Goal: Information Seeking & Learning: Learn about a topic

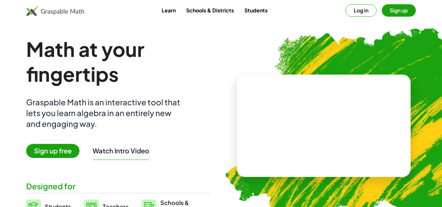
click at [352, 13] on button "Log in" at bounding box center [360, 10] width 31 height 12
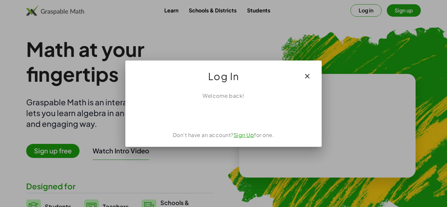
click at [307, 76] on icon "button" at bounding box center [307, 76] width 8 height 8
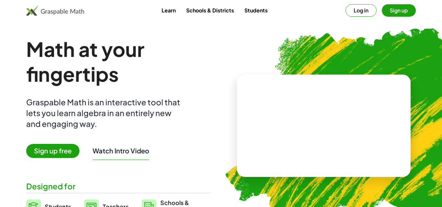
click at [403, 8] on button "Sign up" at bounding box center [398, 10] width 34 height 12
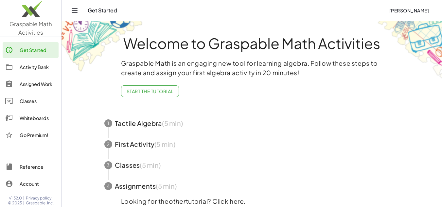
click at [167, 95] on button "Start the Tutorial" at bounding box center [150, 91] width 58 height 12
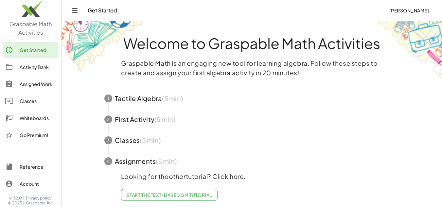
click at [30, 69] on div "Activity Bank" at bounding box center [38, 67] width 36 height 8
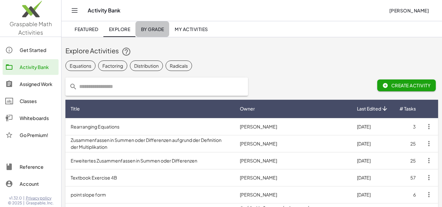
click at [155, 32] on span "By Grade" at bounding box center [152, 29] width 23 height 6
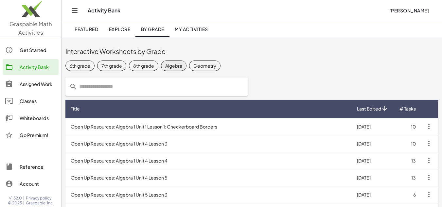
click at [173, 66] on div "Algebra" at bounding box center [173, 65] width 17 height 7
click at [30, 86] on div "Assigned Work" at bounding box center [38, 84] width 36 height 8
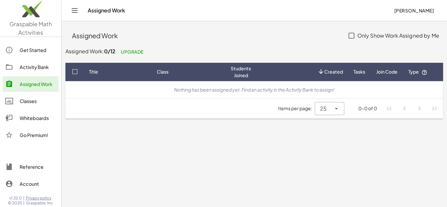
click at [33, 99] on div "Classes" at bounding box center [38, 101] width 36 height 8
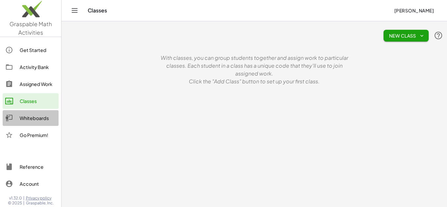
click at [39, 114] on div "Whiteboards" at bounding box center [38, 118] width 36 height 8
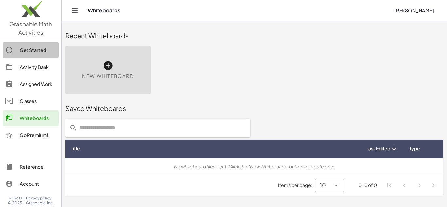
click at [15, 45] on link "Get Started" at bounding box center [31, 50] width 56 height 16
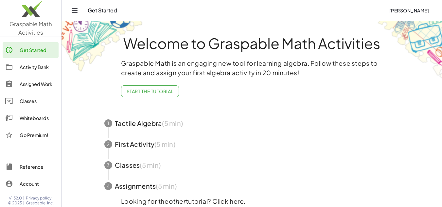
click at [26, 64] on div "Activity Bank" at bounding box center [38, 67] width 36 height 8
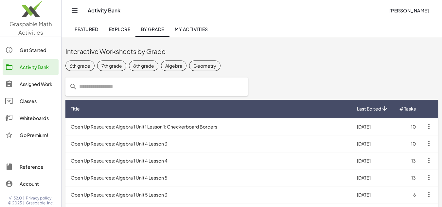
click at [81, 83] on input "text" at bounding box center [160, 86] width 167 height 18
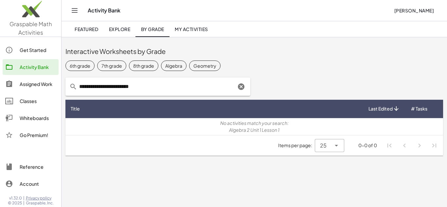
drag, startPoint x: 104, startPoint y: 84, endPoint x: 152, endPoint y: 81, distance: 48.2
click at [152, 81] on input "**********" at bounding box center [156, 86] width 159 height 18
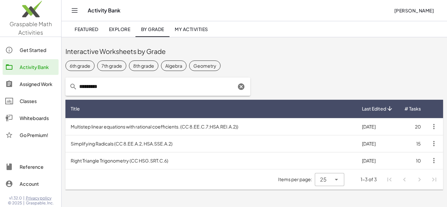
drag, startPoint x: 111, startPoint y: 85, endPoint x: 59, endPoint y: 85, distance: 52.0
click at [59, 85] on div "Graspable Math Activities Get Started Activity Bank Assigned Work Classes White…" at bounding box center [223, 103] width 447 height 207
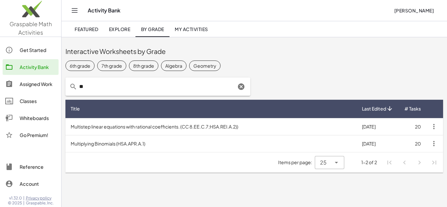
type input "*"
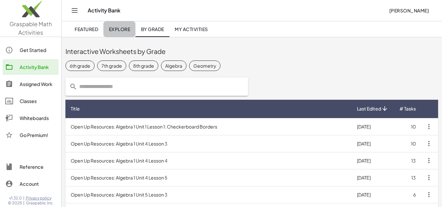
click at [123, 25] on link "Explore" at bounding box center [119, 29] width 32 height 16
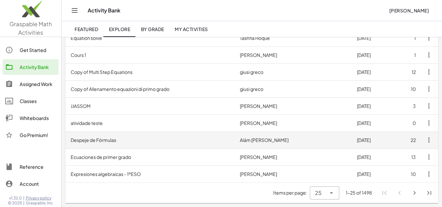
scroll to position [295, 0]
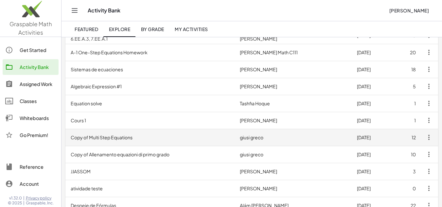
click at [121, 136] on td "Copy of Multi Step Equations" at bounding box center [149, 137] width 169 height 17
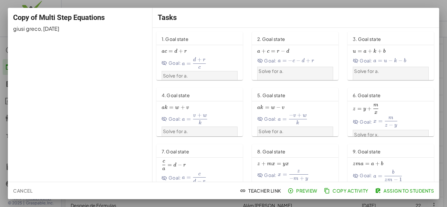
click at [264, 8] on div "Tasks" at bounding box center [295, 18] width 286 height 20
click at [18, 191] on span "Cancel" at bounding box center [22, 191] width 19 height 6
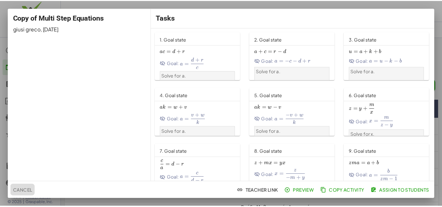
scroll to position [295, 0]
